Goal: Task Accomplishment & Management: Use online tool/utility

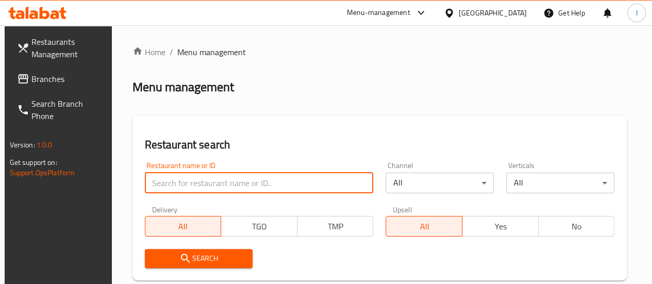
click at [220, 180] on input "search" at bounding box center [259, 183] width 229 height 21
type input "C"
type input "Q"
click button "Search" at bounding box center [199, 258] width 108 height 19
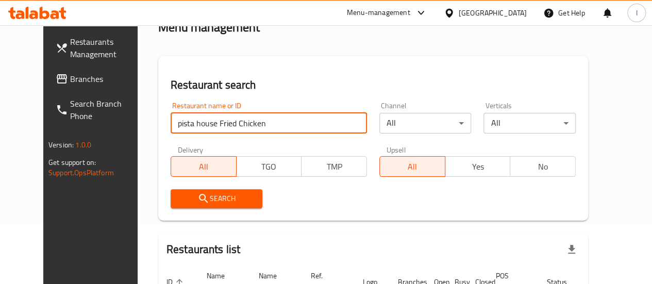
scroll to position [0, 0]
type input "pista house"
click button "Search" at bounding box center [217, 198] width 92 height 19
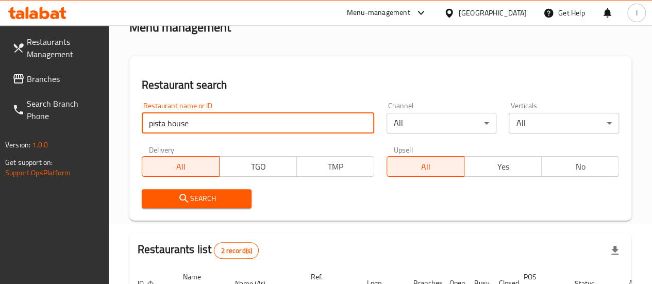
scroll to position [247, 0]
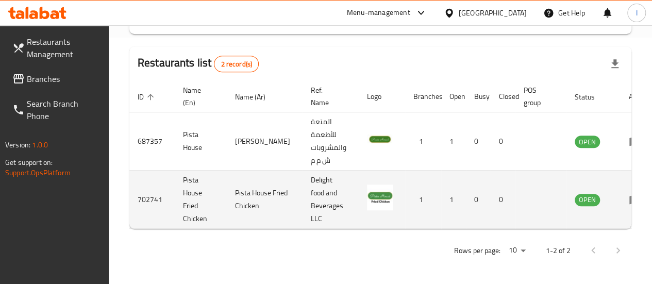
click at [621, 206] on td "enhanced table" at bounding box center [639, 200] width 36 height 58
click at [636, 200] on icon "enhanced table" at bounding box center [638, 200] width 4 height 4
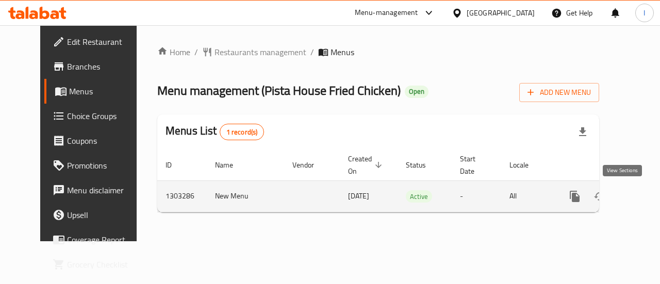
click at [643, 195] on icon "enhanced table" at bounding box center [649, 196] width 12 height 12
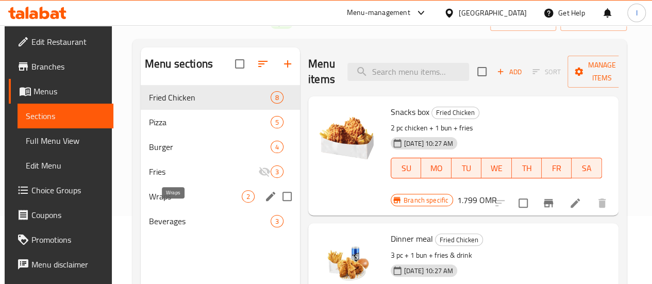
scroll to position [69, 0]
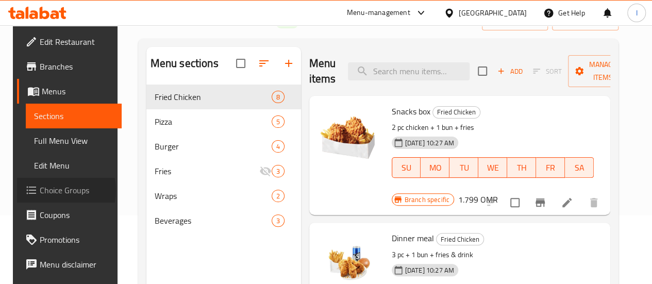
click at [42, 190] on span "Choice Groups" at bounding box center [77, 190] width 74 height 12
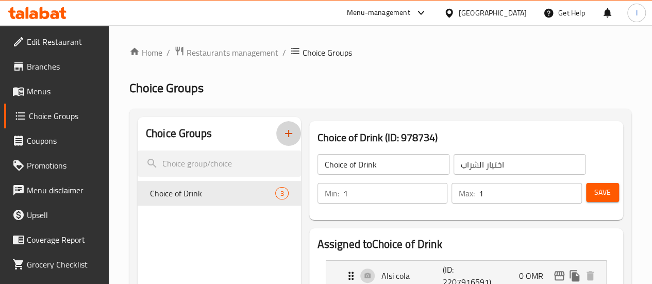
click at [285, 134] on icon "button" at bounding box center [288, 133] width 7 height 7
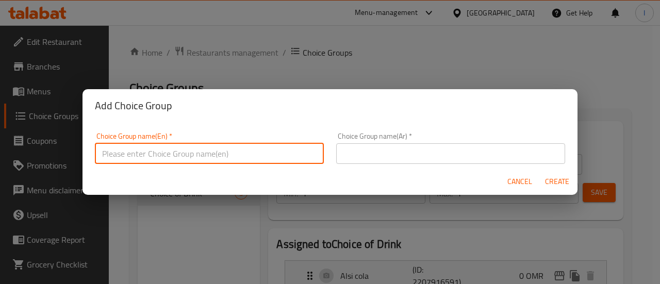
click at [265, 159] on input "text" at bounding box center [209, 153] width 229 height 21
click at [264, 147] on input "Choice of Chicken" at bounding box center [209, 153] width 229 height 21
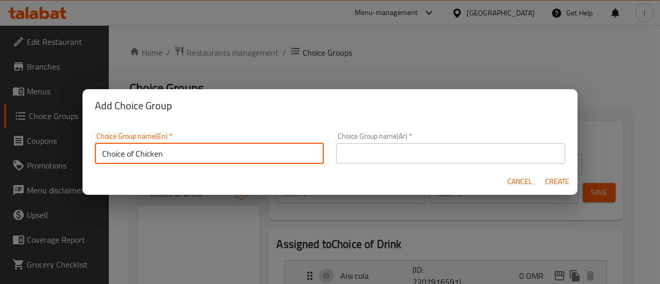
type input "Choice of Chicken"
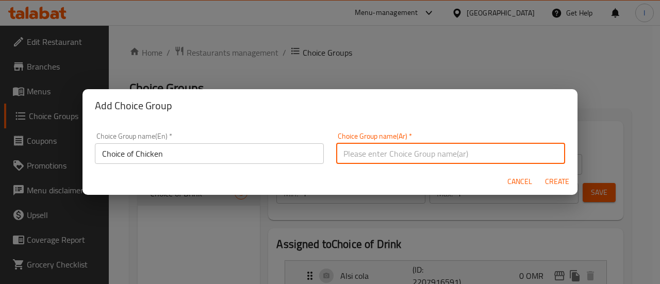
click at [380, 148] on input "text" at bounding box center [450, 153] width 229 height 21
paste input "اختيار الدجاج"
type input "اختيار الدجاج"
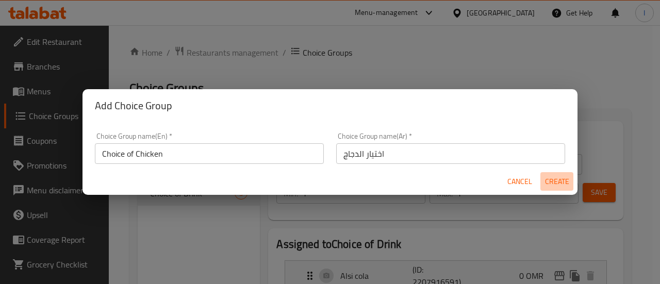
click at [569, 182] on button "Create" at bounding box center [557, 181] width 33 height 19
type input "Choice of Chicken"
type input "اختيار الدجاج"
type input "0"
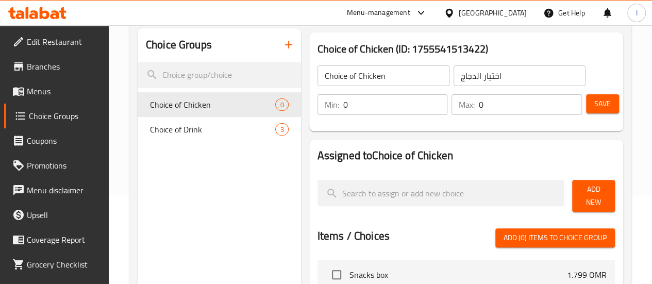
scroll to position [96, 0]
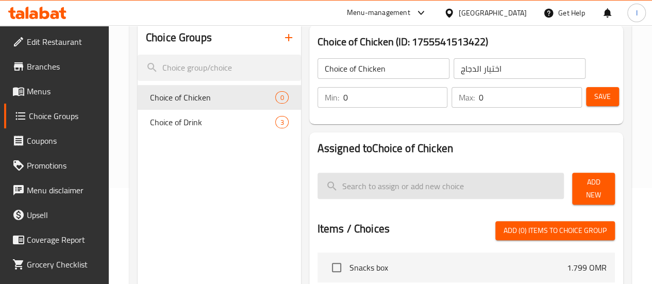
click at [332, 188] on input "search" at bounding box center [441, 186] width 247 height 26
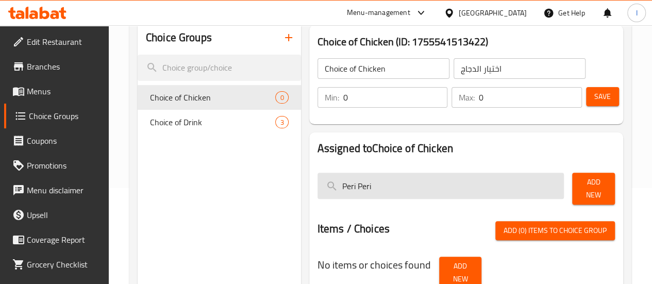
click at [318, 188] on input "Peri Peri" at bounding box center [441, 186] width 247 height 26
click at [371, 189] on input "Special Peri Peri" at bounding box center [441, 186] width 247 height 26
click at [327, 188] on input "Special Peri Peri" at bounding box center [441, 186] width 247 height 26
click at [392, 192] on input "Spicy Peri Peri" at bounding box center [441, 186] width 247 height 26
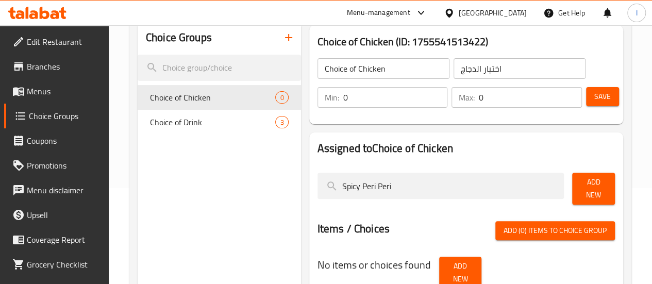
type input "Spicy Peri Peri"
click at [586, 187] on span "Add New" at bounding box center [594, 189] width 26 height 26
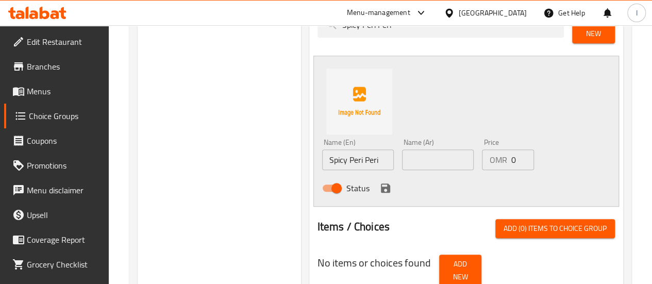
scroll to position [269, 0]
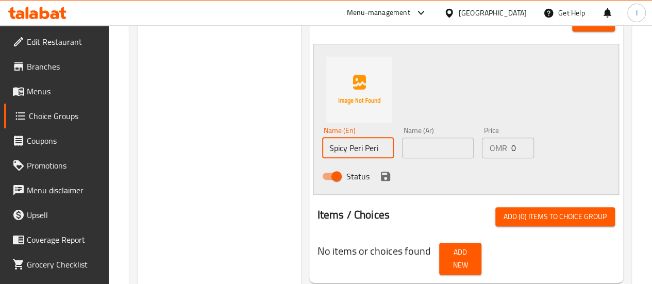
click at [348, 138] on input "Spicy Peri Peri" at bounding box center [358, 148] width 72 height 21
paste input "[PERSON_NAME]"
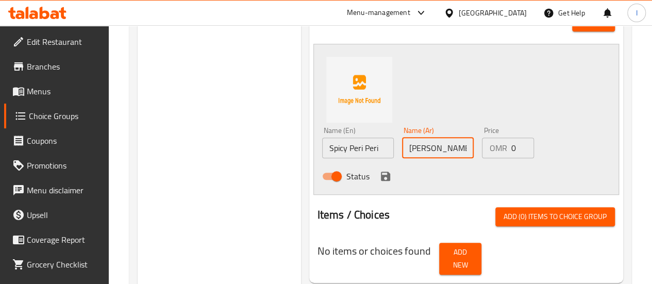
click at [422, 143] on input "[PERSON_NAME]" at bounding box center [438, 148] width 72 height 21
type input "[PERSON_NAME]"
click at [511, 142] on input "0" at bounding box center [522, 148] width 23 height 21
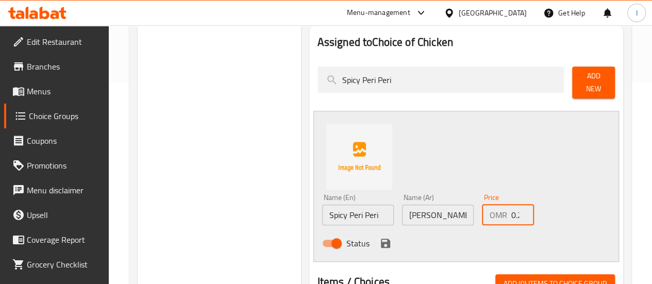
type input "0.2"
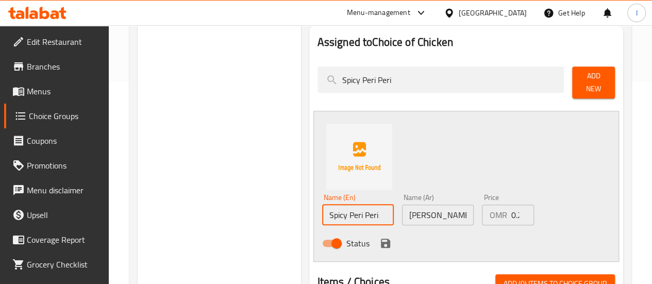
click at [322, 209] on input "Spicy Peri Peri" at bounding box center [358, 215] width 72 height 21
click at [330, 211] on input "Peri Peri" at bounding box center [358, 215] width 72 height 21
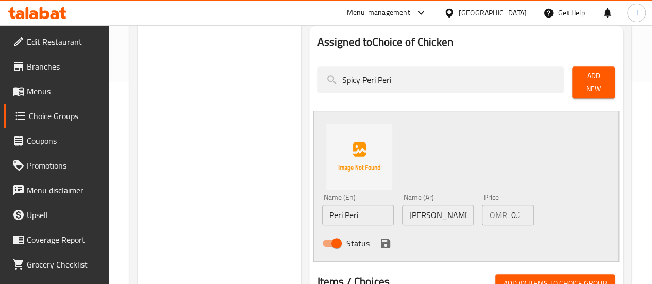
click at [421, 139] on div "Name (En) Peri Peri Name (En) Name (Ar) [PERSON_NAME] حار Name (Ar) Price OMR 0…" at bounding box center [467, 186] width 306 height 151
click at [326, 210] on input "Peri Peri" at bounding box center [358, 215] width 72 height 21
click at [476, 159] on div "Name (En) Peri Peri Name (En) Name (Ar) [PERSON_NAME] حار Name (Ar) Price OMR 0…" at bounding box center [467, 186] width 306 height 151
click at [327, 214] on input "Peri Peri" at bounding box center [358, 215] width 72 height 21
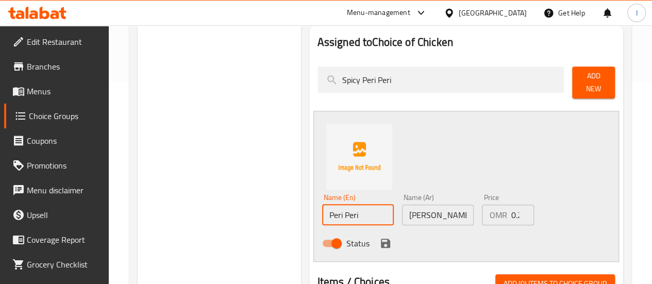
click at [327, 214] on input "Peri Peri" at bounding box center [358, 215] width 72 height 21
click at [327, 215] on input "Peri Peri" at bounding box center [358, 215] width 72 height 21
click at [322, 210] on input "Peri Peri" at bounding box center [358, 215] width 72 height 21
click at [344, 205] on input "spicy Peri Peri" at bounding box center [358, 215] width 72 height 21
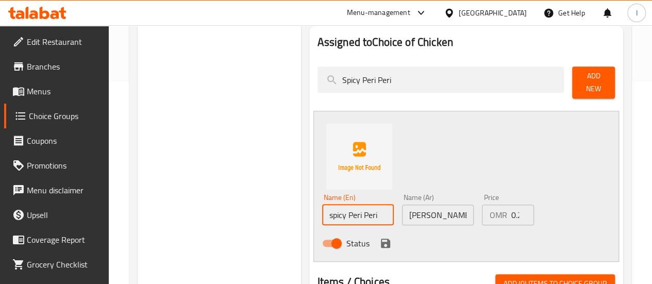
click at [344, 205] on input "spicy Peri Peri" at bounding box center [358, 215] width 72 height 21
type input "spicy Peri Peri"
click at [423, 207] on input "[PERSON_NAME]" at bounding box center [438, 215] width 72 height 21
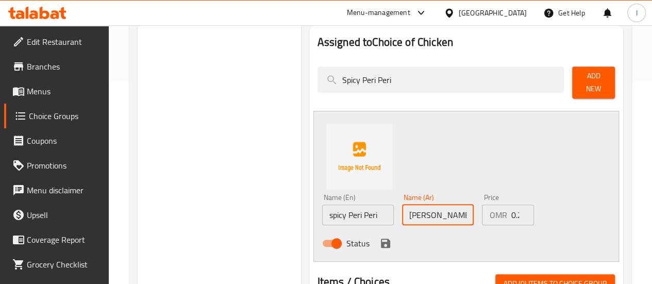
click at [423, 207] on input "[PERSON_NAME]" at bounding box center [438, 215] width 72 height 21
click at [474, 241] on div "Status" at bounding box center [438, 244] width 240 height 28
click at [380, 239] on icon "save" at bounding box center [386, 243] width 12 height 12
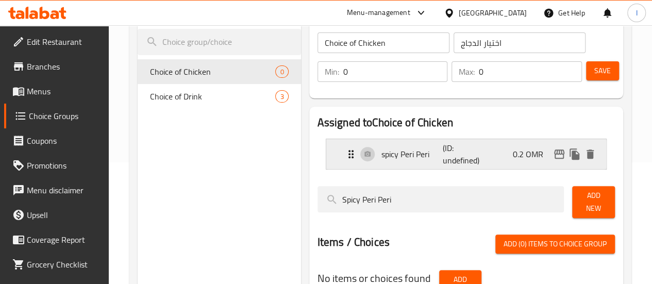
scroll to position [119, 0]
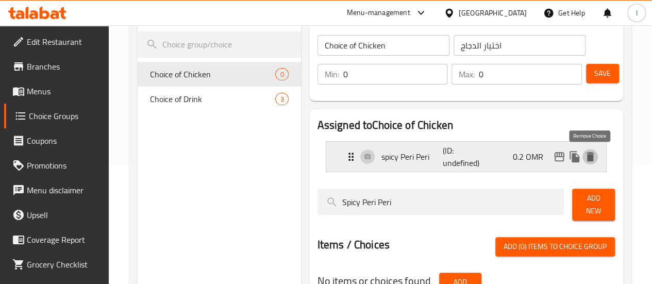
click at [590, 162] on icon "delete" at bounding box center [590, 157] width 12 height 12
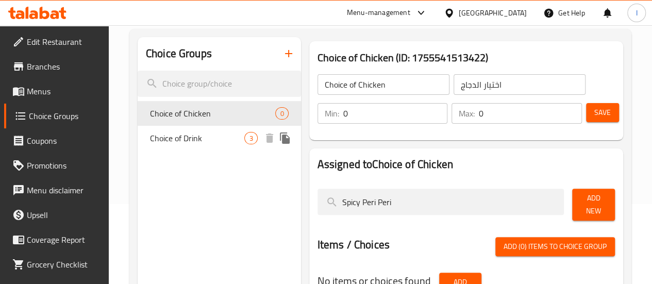
scroll to position [0, 0]
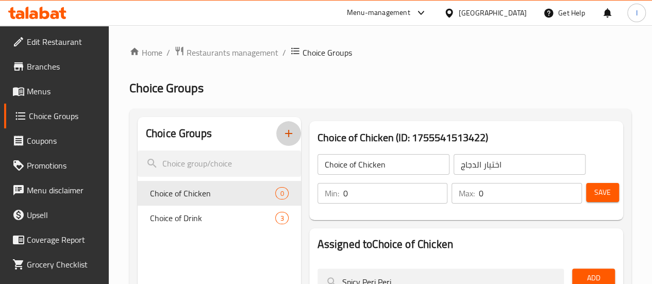
click at [285, 133] on icon "button" at bounding box center [288, 133] width 7 height 7
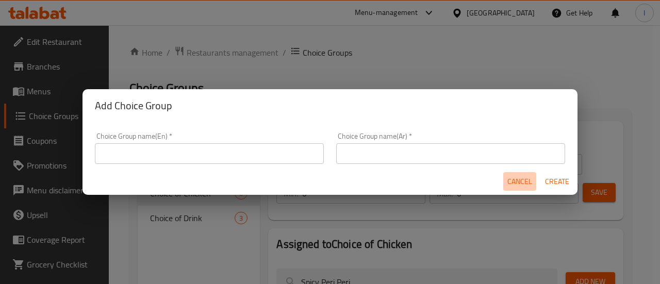
click at [512, 176] on span "Cancel" at bounding box center [520, 181] width 25 height 13
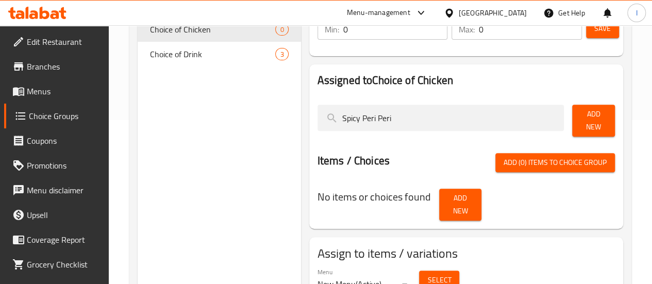
scroll to position [195, 0]
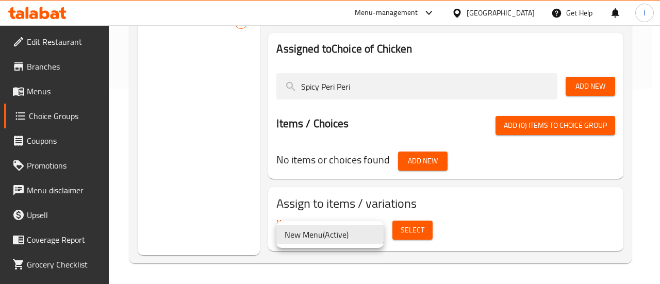
click at [476, 234] on div at bounding box center [330, 142] width 660 height 284
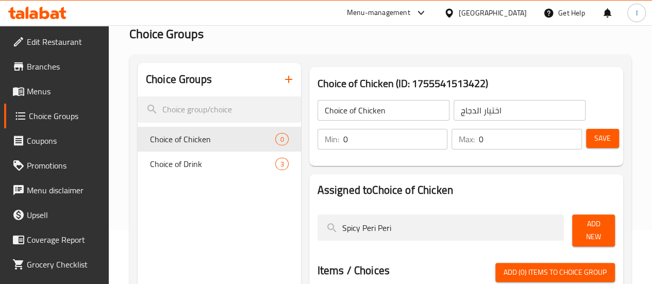
scroll to position [96, 0]
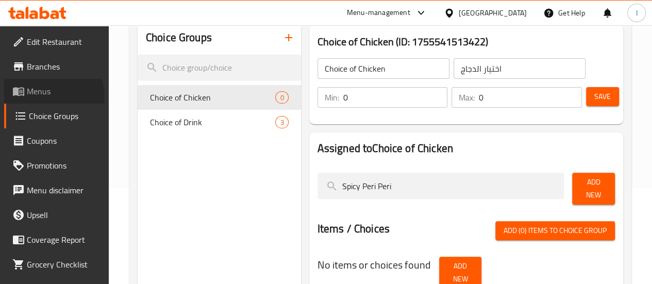
click at [45, 97] on span "Menus" at bounding box center [64, 91] width 74 height 12
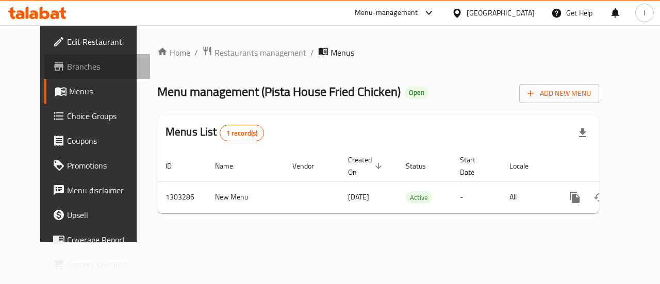
click at [67, 70] on span "Branches" at bounding box center [104, 66] width 75 height 12
